Goal: Transaction & Acquisition: Subscribe to service/newsletter

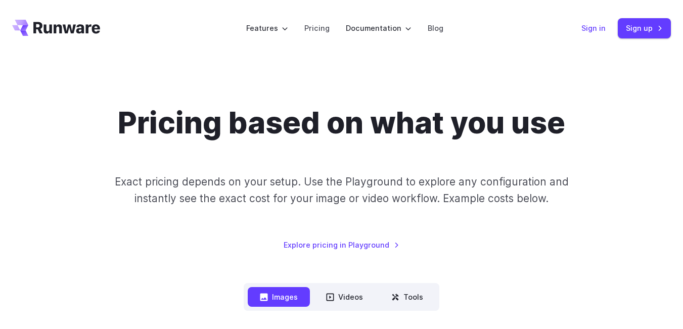
click at [592, 30] on link "Sign in" at bounding box center [593, 28] width 24 height 12
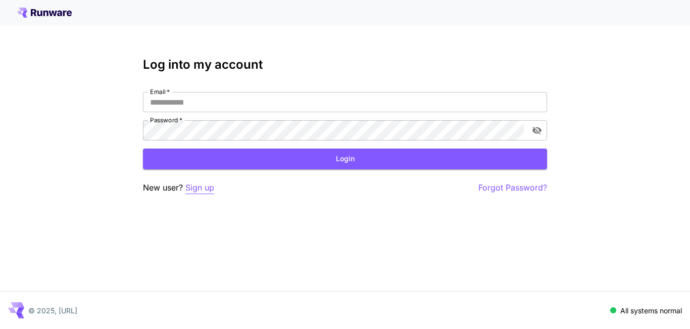
click at [200, 192] on p "Sign up" at bounding box center [199, 187] width 29 height 13
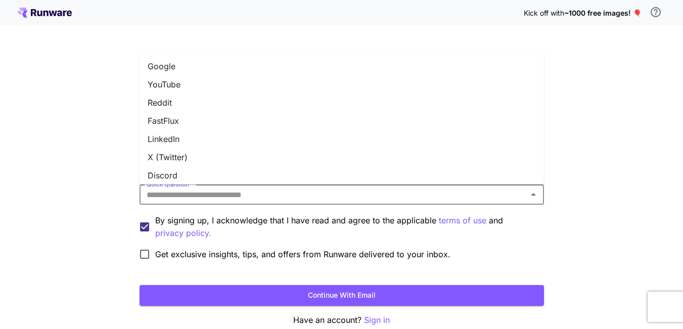
click at [258, 194] on input "Quick question   *" at bounding box center [333, 194] width 382 height 14
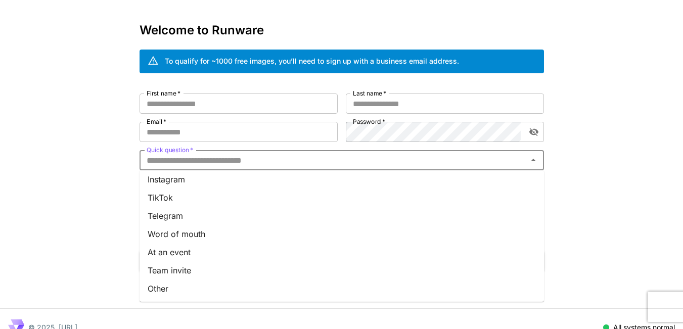
scroll to position [52, 0]
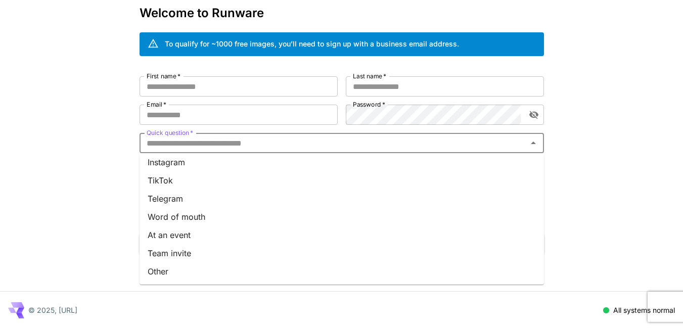
click at [81, 140] on div "Kick off with ~1000 free images! 🎈 Welcome to Runware To qualify for ~1000 free…" at bounding box center [341, 138] width 683 height 380
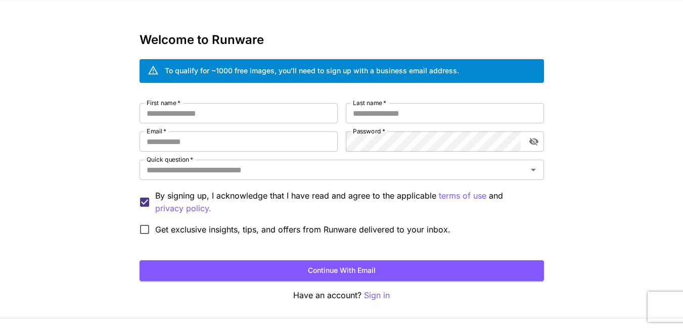
scroll to position [0, 0]
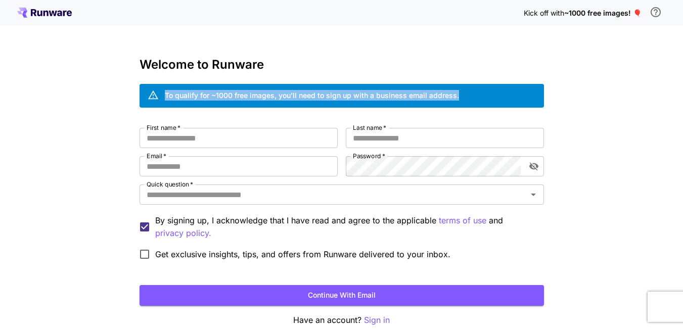
drag, startPoint x: 469, startPoint y: 96, endPoint x: 155, endPoint y: 97, distance: 314.8
click at [155, 97] on div "To qualify for ~1000 free images, you’ll need to sign up with a business email …" at bounding box center [341, 96] width 404 height 24
click at [301, 74] on div "Welcome to Runware To qualify for ~1000 free images, you’ll need to sign up wit…" at bounding box center [341, 192] width 404 height 269
